Goal: Navigation & Orientation: Find specific page/section

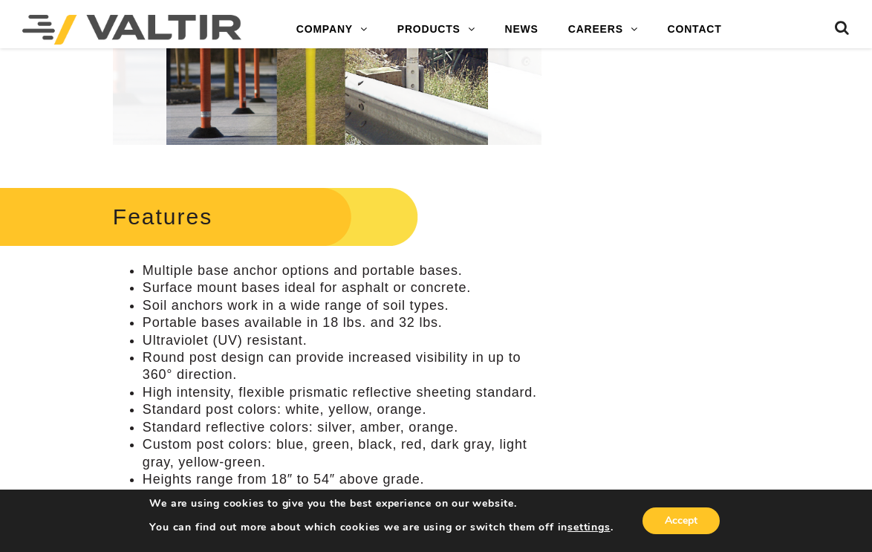
scroll to position [520, 0]
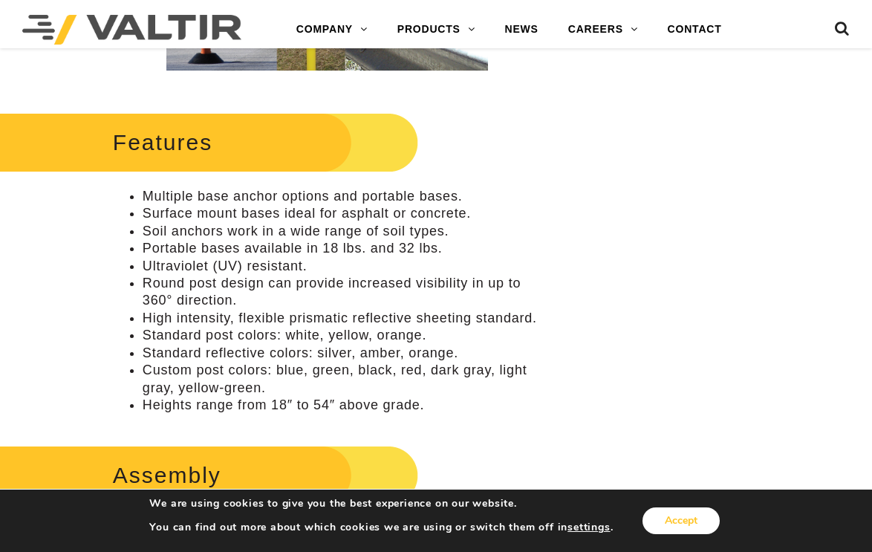
click at [649, 513] on button "Accept" at bounding box center [681, 521] width 77 height 27
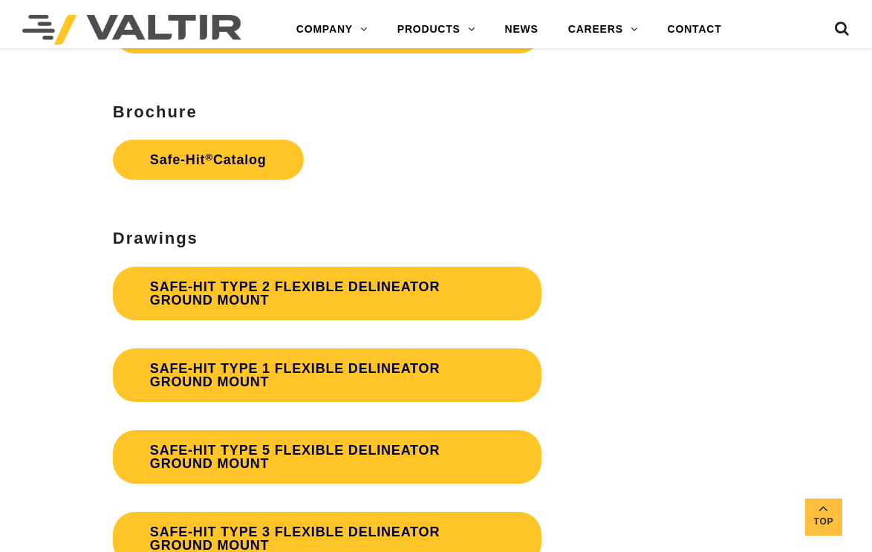
scroll to position [3938, 0]
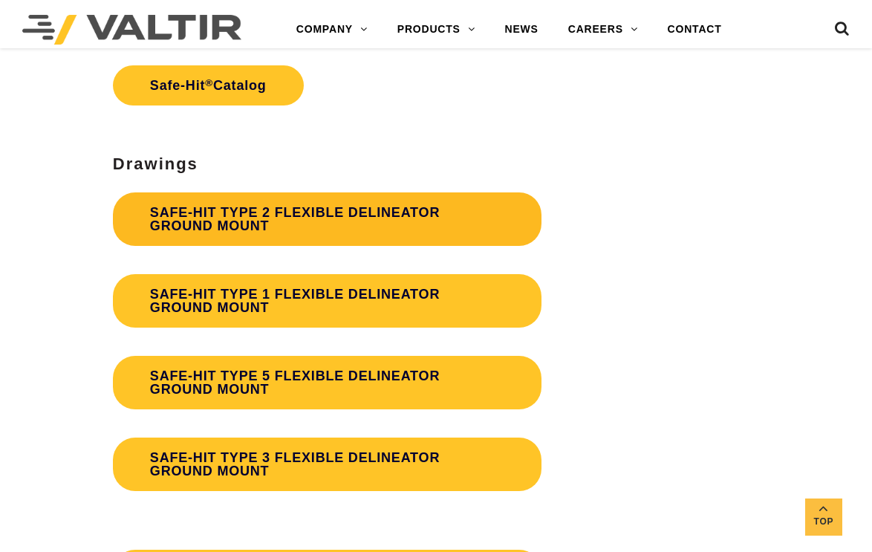
click at [365, 246] on link "SAFE-HIT TYPE 2 FLEXIBLE DELINEATOR GROUND MOUNT" at bounding box center [327, 218] width 429 height 53
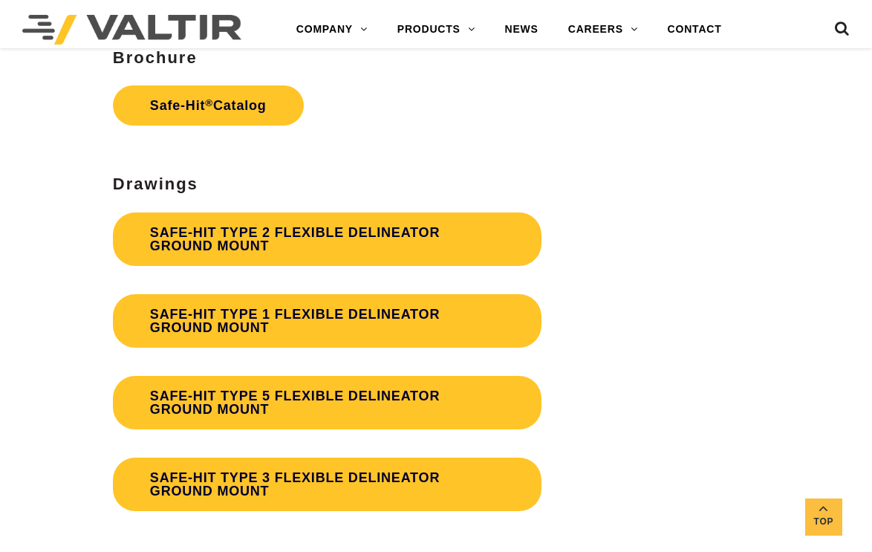
scroll to position [3938, 0]
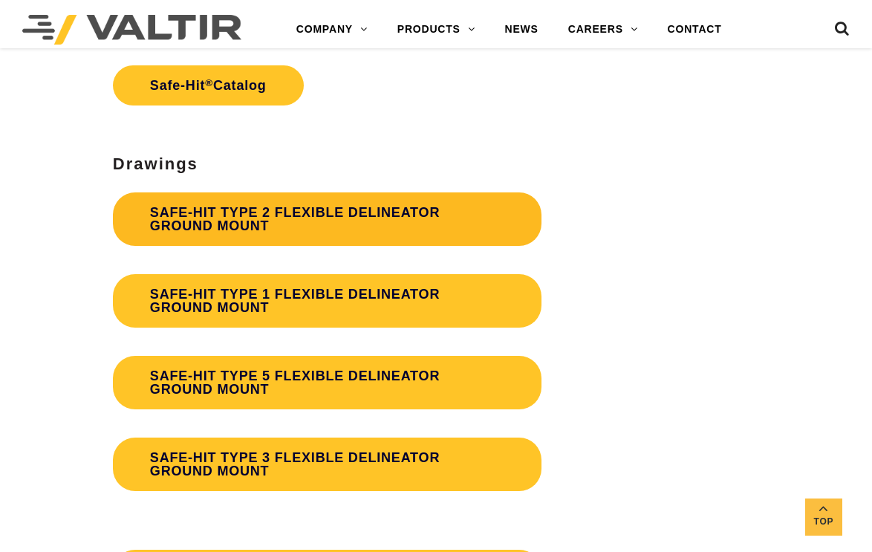
click at [435, 246] on link "SAFE-HIT TYPE 2 FLEXIBLE DELINEATOR GROUND MOUNT" at bounding box center [327, 218] width 429 height 53
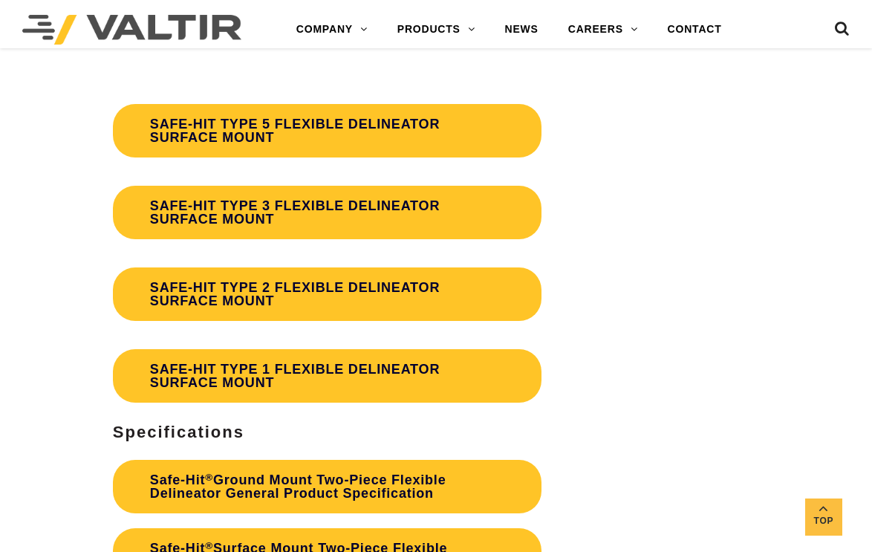
scroll to position [4533, 0]
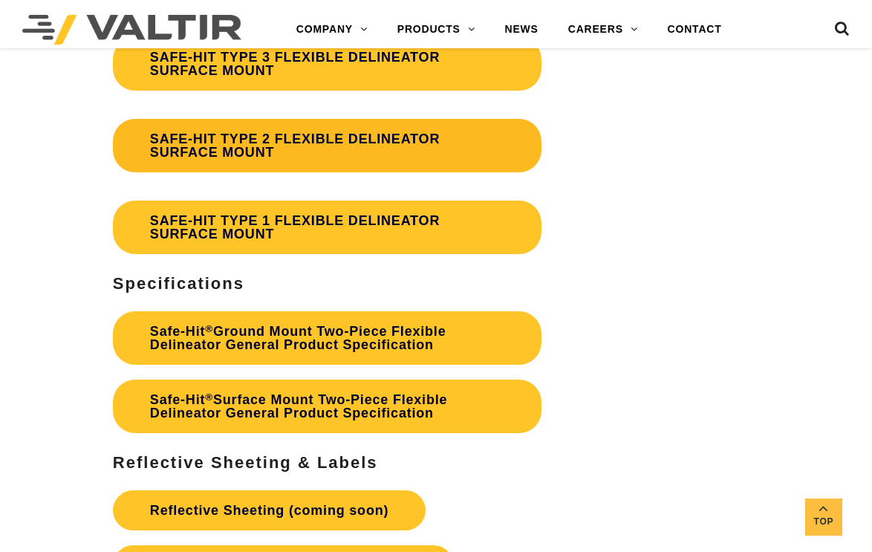
click at [259, 172] on link "SAFE-HIT TYPE 2 FLEXIBLE DELINEATOR SURFACE MOUNT" at bounding box center [327, 145] width 429 height 53
